Goal: Navigation & Orientation: Find specific page/section

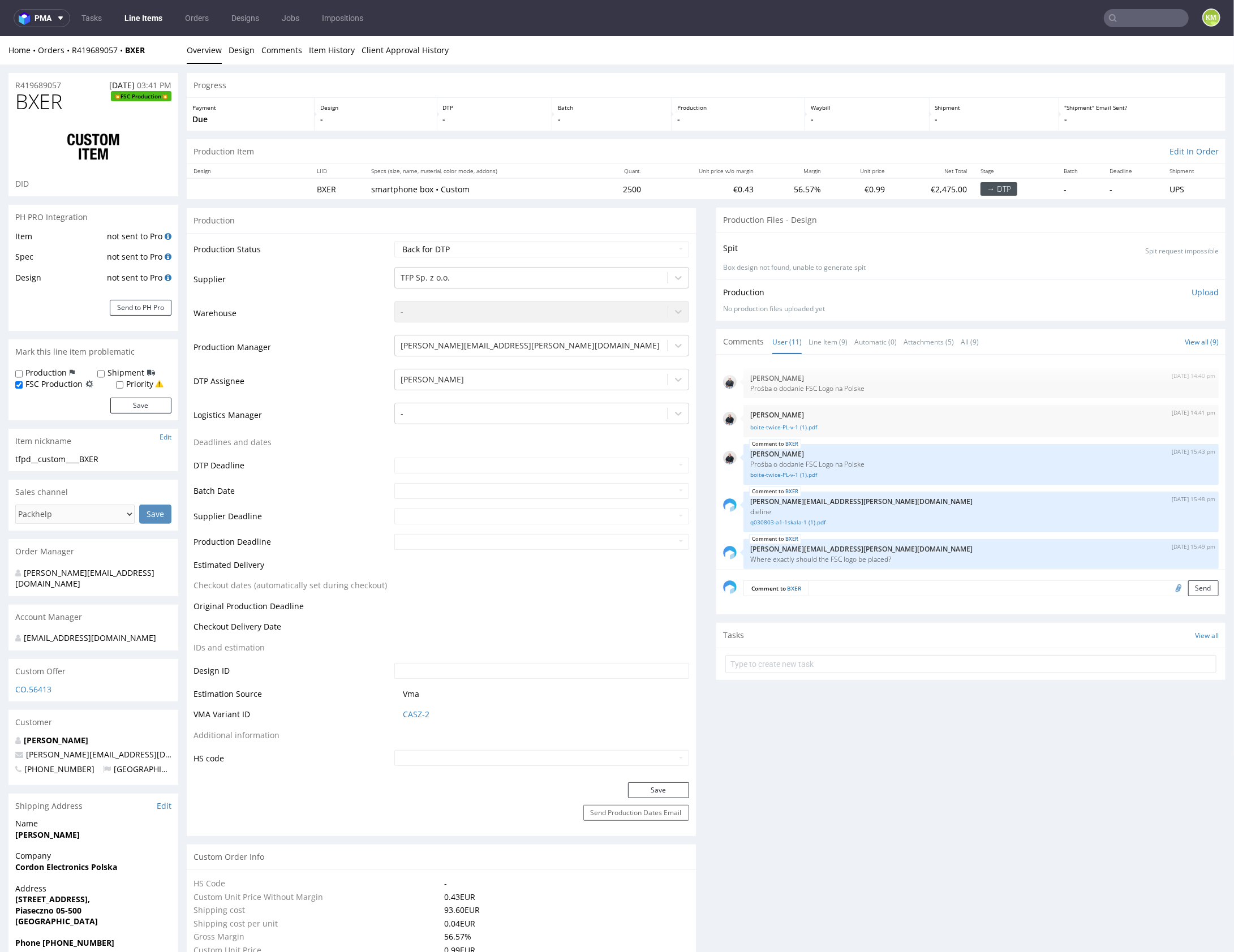
scroll to position [257, 0]
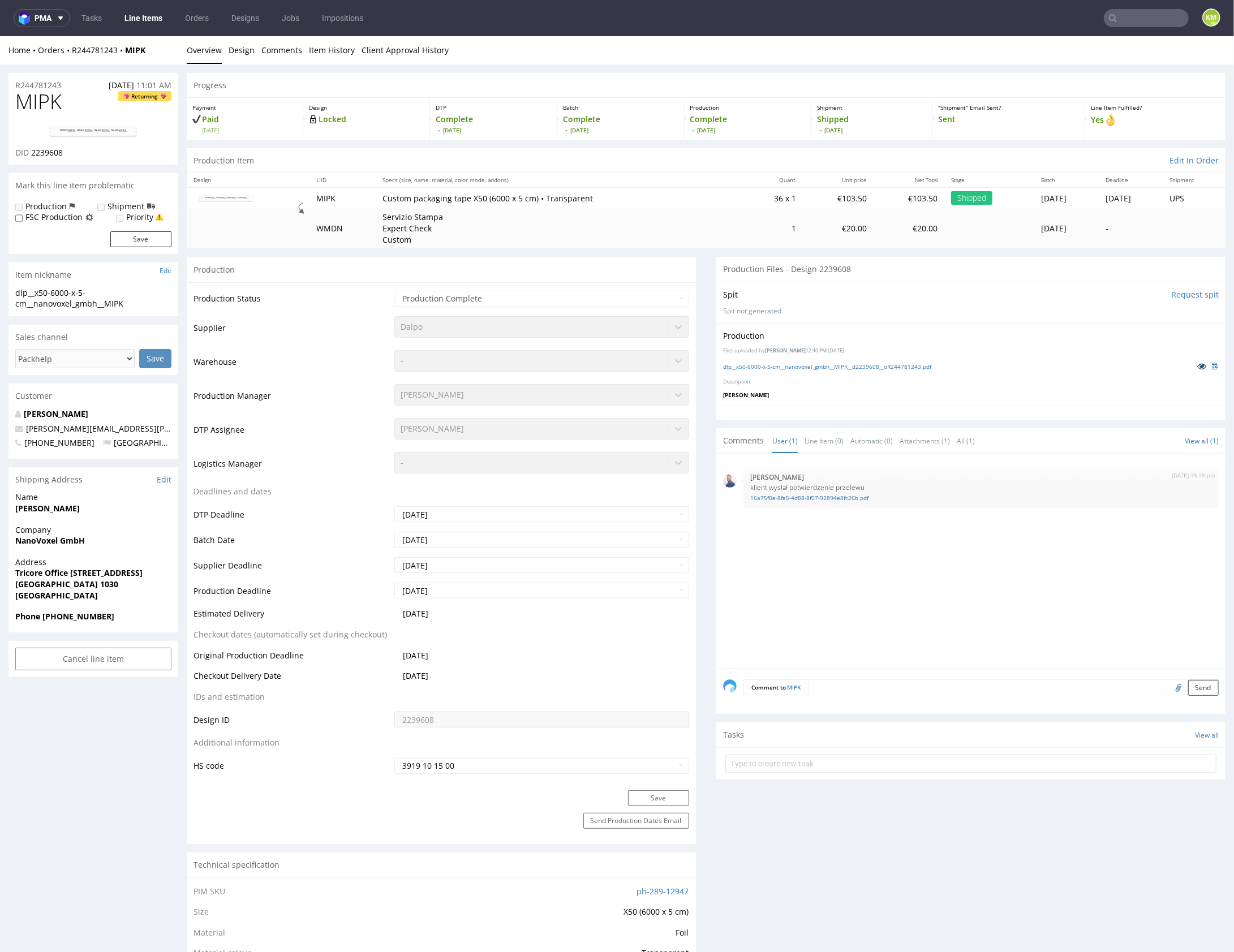
click at [1197, 365] on icon at bounding box center [1201, 365] width 9 height 8
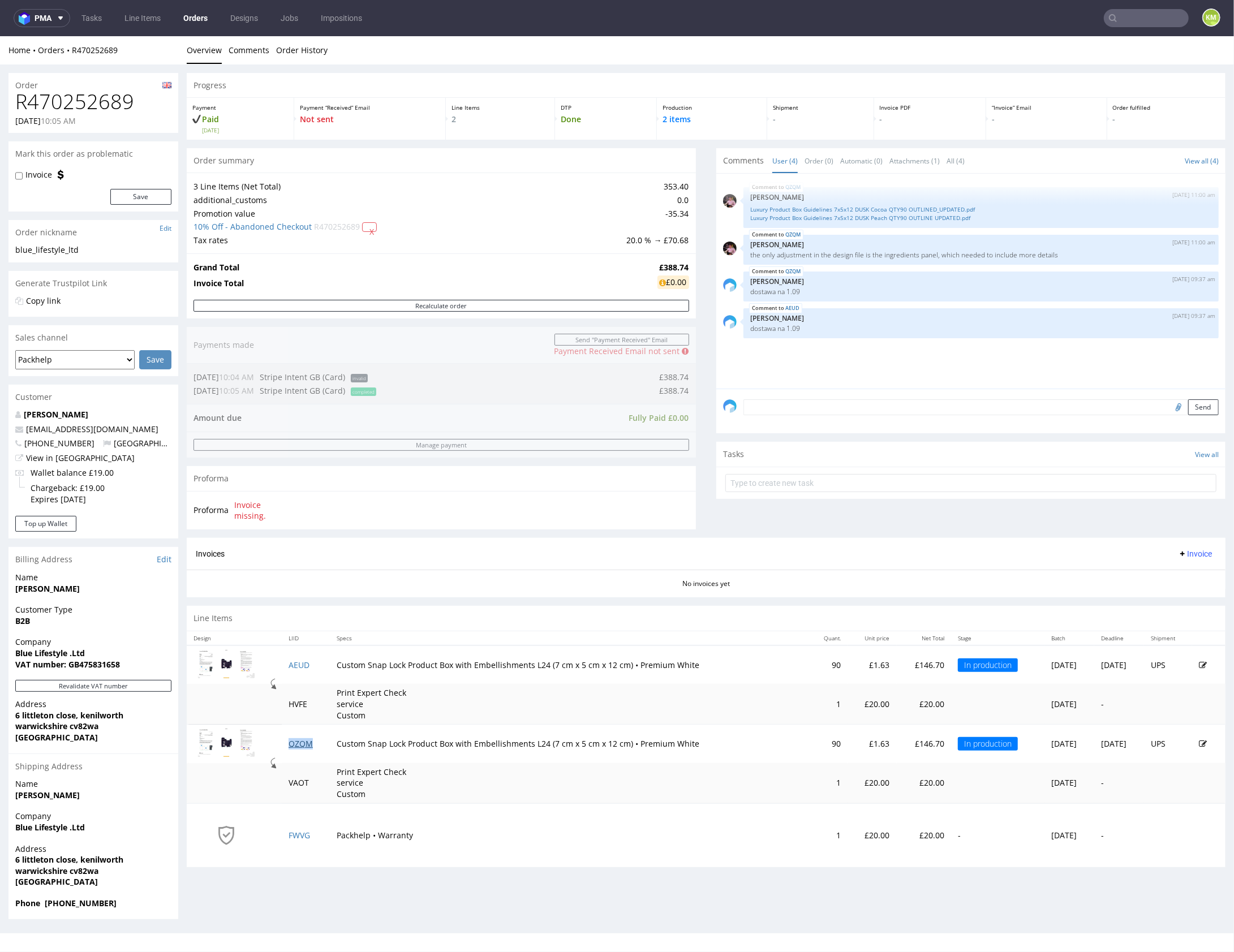
drag, startPoint x: 304, startPoint y: 738, endPoint x: 351, endPoint y: 711, distance: 54.2
click at [99, 23] on link "Tasks" at bounding box center [91, 17] width 34 height 18
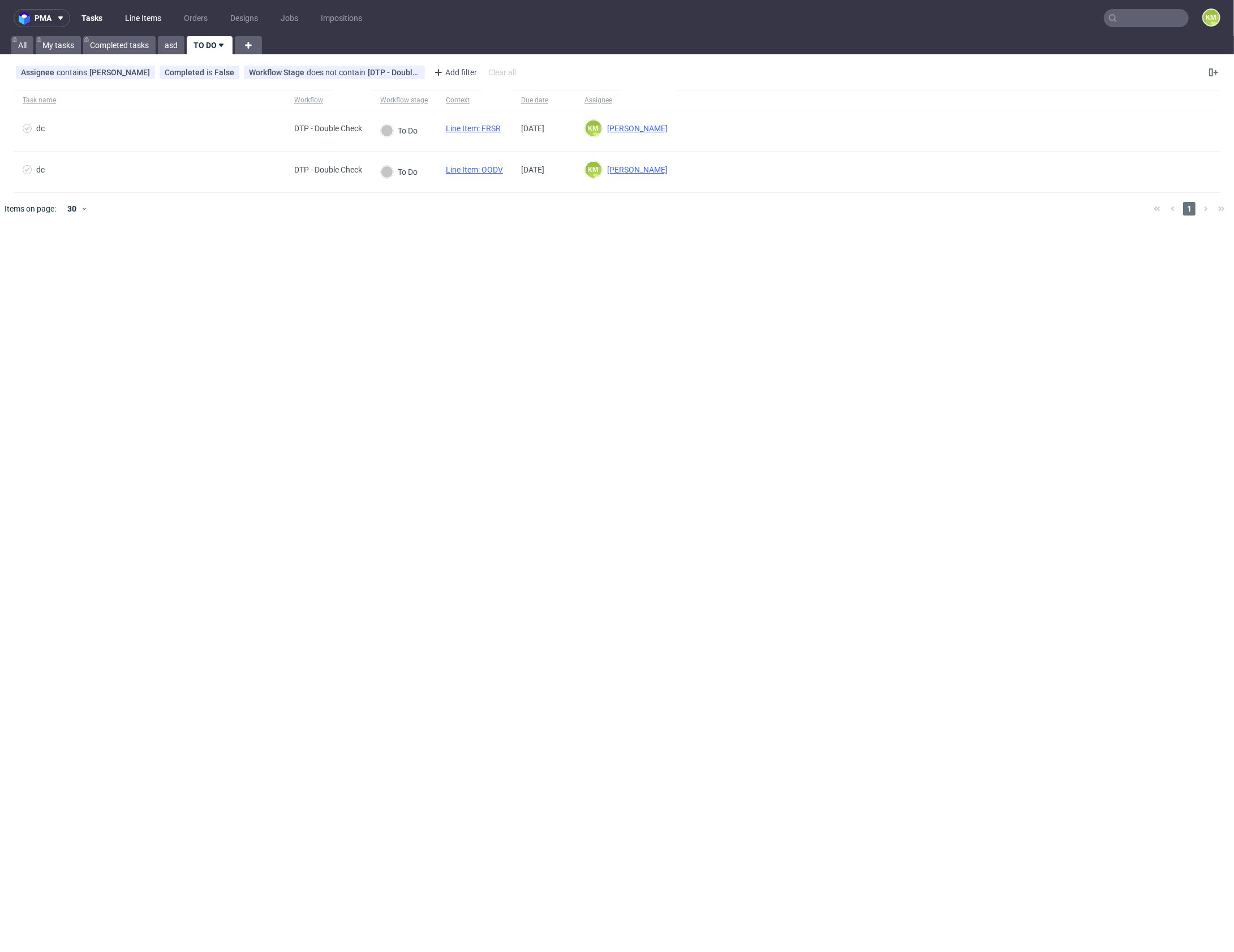
click at [136, 20] on link "Line Items" at bounding box center [143, 17] width 50 height 18
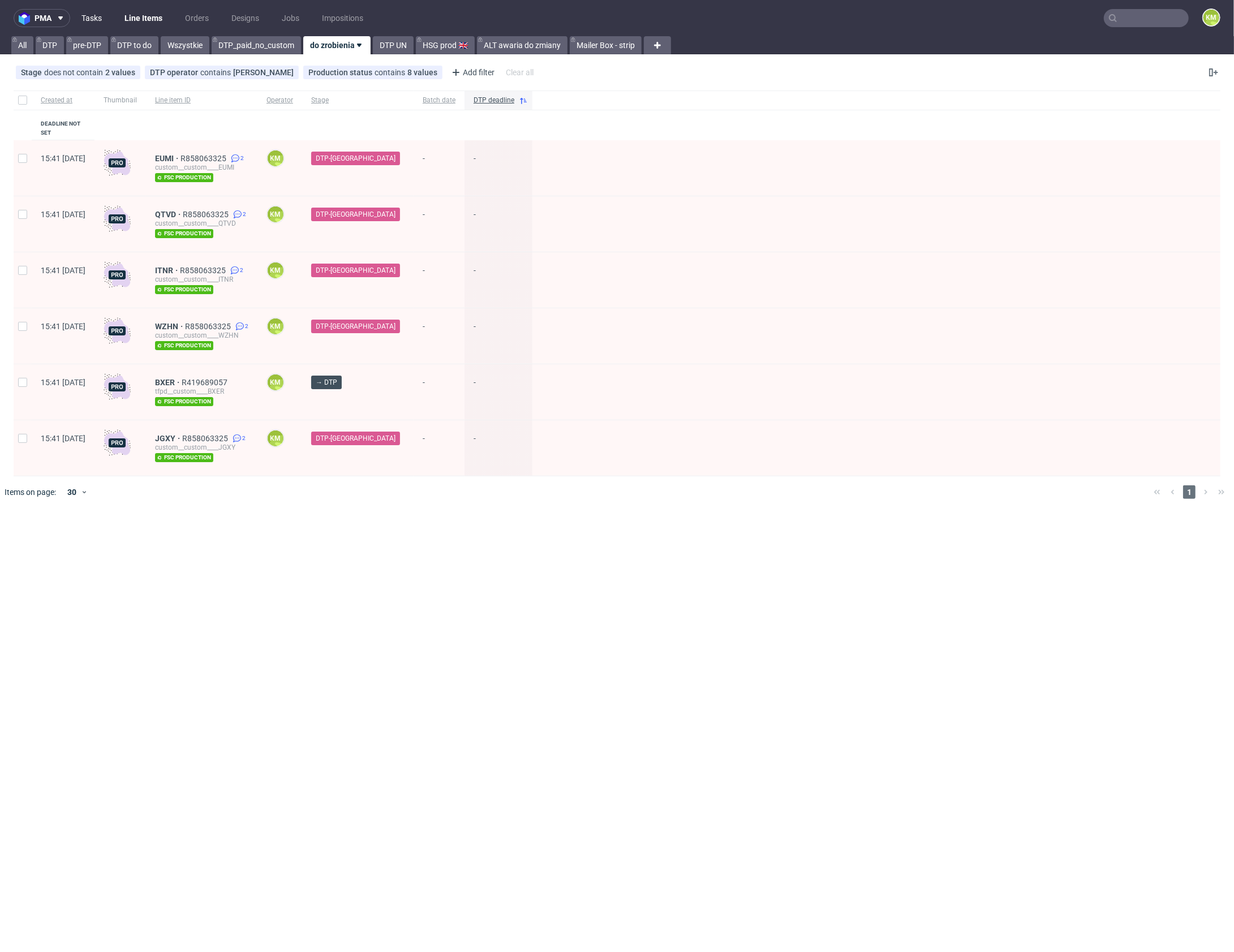
click at [101, 19] on link "Tasks" at bounding box center [91, 17] width 34 height 18
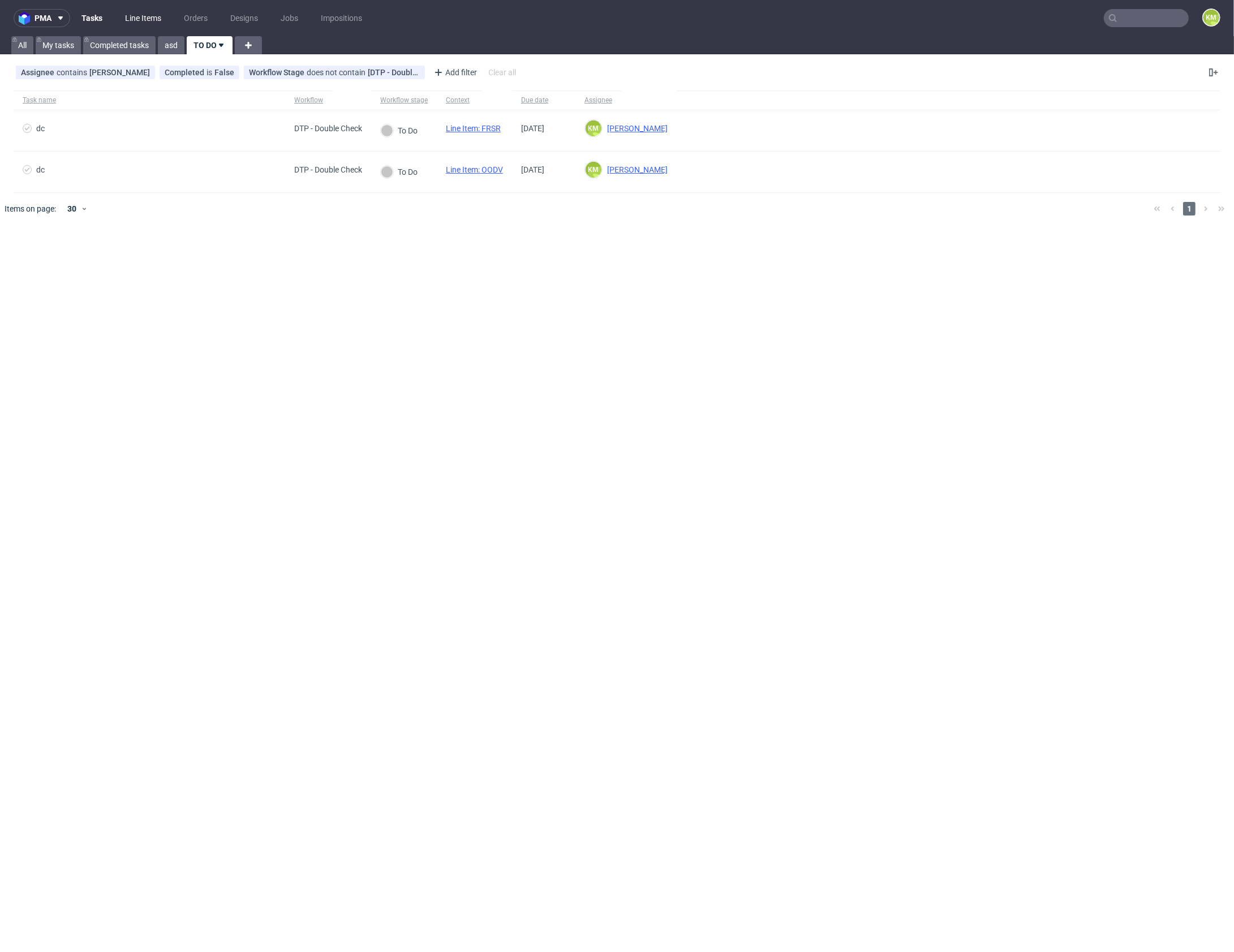
click at [156, 15] on link "Line Items" at bounding box center [143, 17] width 50 height 18
